Goal: Task Accomplishment & Management: Manage account settings

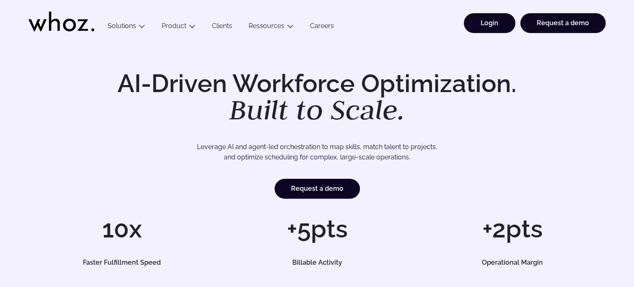
click at [493, 24] on link "Login" at bounding box center [490, 23] width 52 height 20
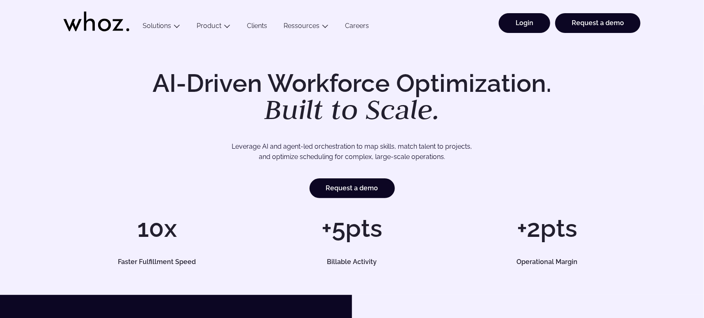
click at [515, 20] on link "Login" at bounding box center [525, 23] width 52 height 20
